Goal: Find specific page/section: Find specific page/section

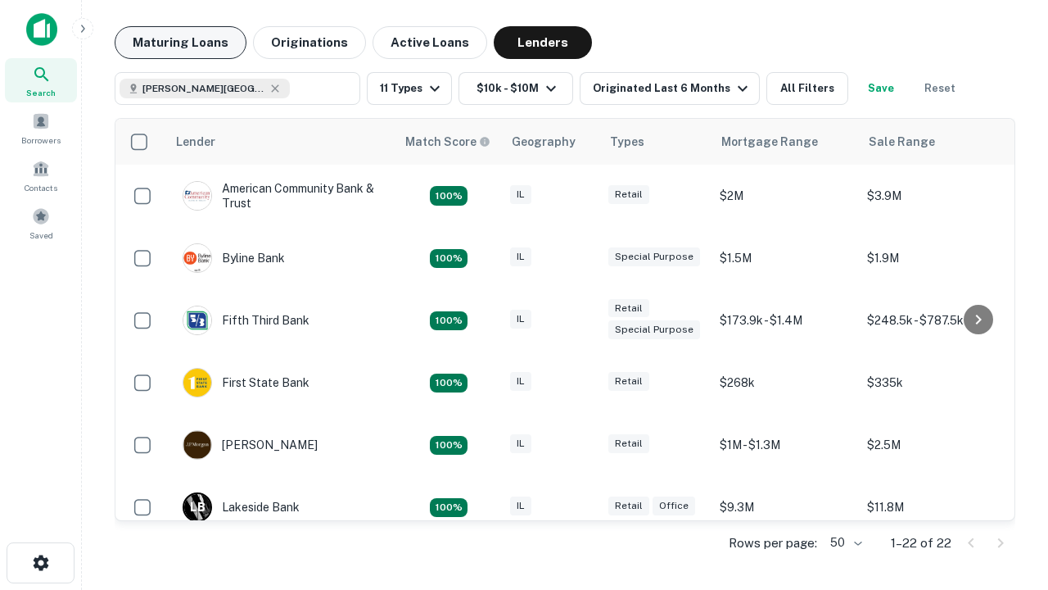
click at [180, 43] on button "Maturing Loans" at bounding box center [181, 42] width 132 height 33
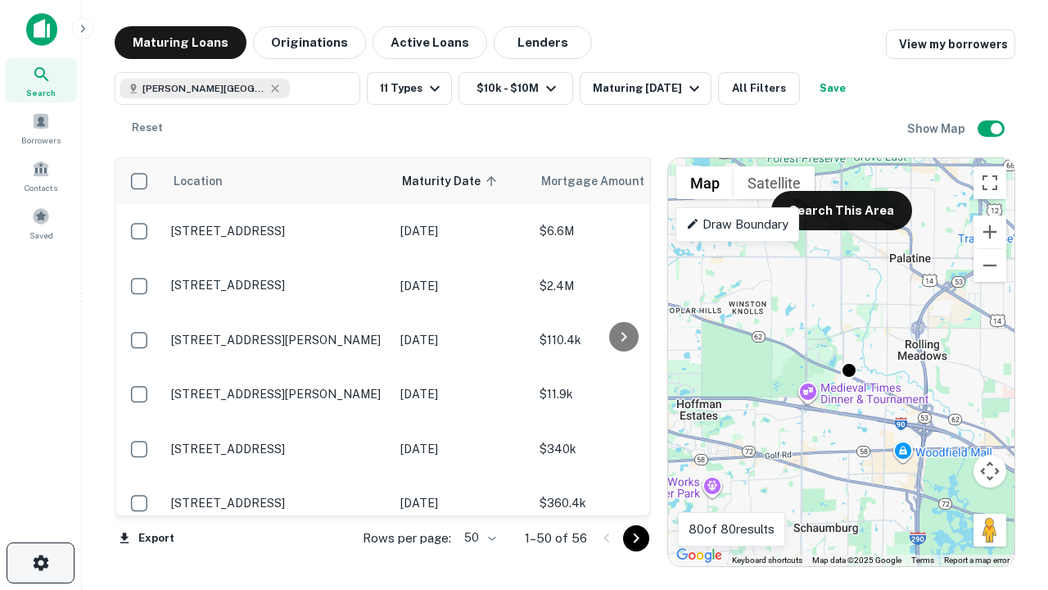
click at [40, 563] on icon "button" at bounding box center [41, 563] width 20 height 20
